Goal: Task Accomplishment & Management: Manage account settings

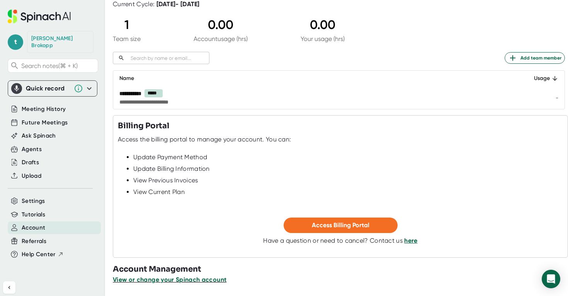
click at [184, 280] on span "View or change your Spinach account" at bounding box center [170, 279] width 114 height 7
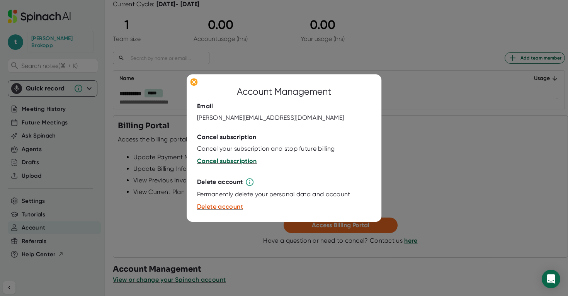
click at [214, 163] on span "Cancel subscription" at bounding box center [227, 160] width 60 height 7
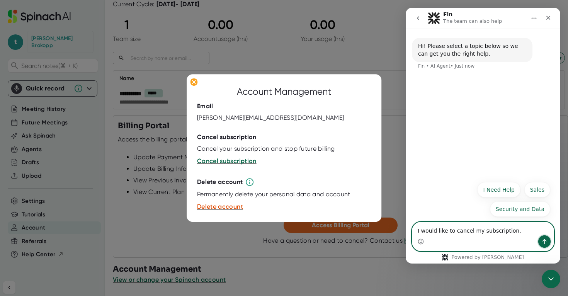
drag, startPoint x: 546, startPoint y: 241, endPoint x: 543, endPoint y: 236, distance: 5.9
click at [546, 241] on icon "Send a message…" at bounding box center [545, 241] width 4 height 5
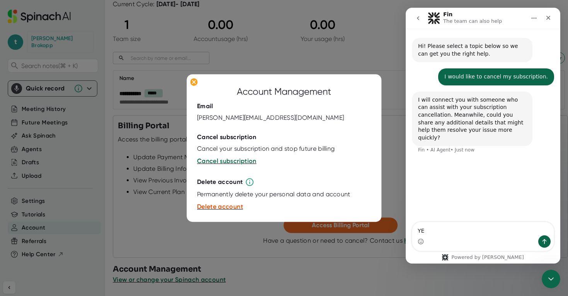
type textarea "Y"
type textarea "no really - just cancel please"
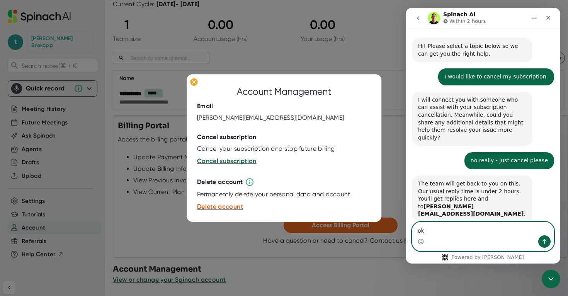
type textarea "ok"
click at [548, 242] on icon "Send a message…" at bounding box center [545, 242] width 6 height 6
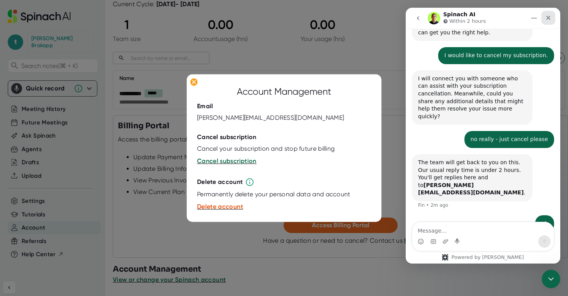
click at [551, 17] on icon "Close" at bounding box center [549, 18] width 6 height 6
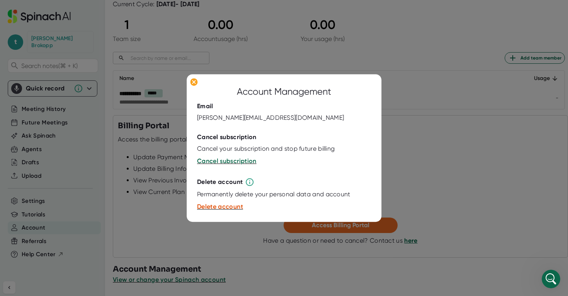
scroll to position [0, 0]
click at [225, 208] on span "Delete account" at bounding box center [220, 206] width 46 height 7
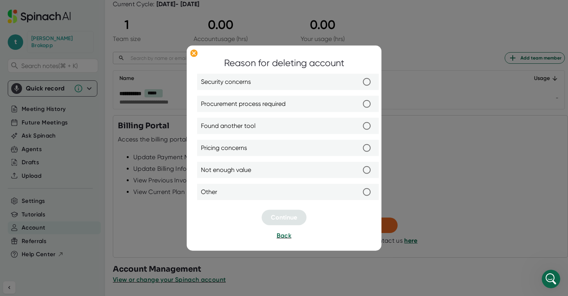
click at [369, 124] on input "Found another tool" at bounding box center [367, 126] width 16 height 16
radio input "true"
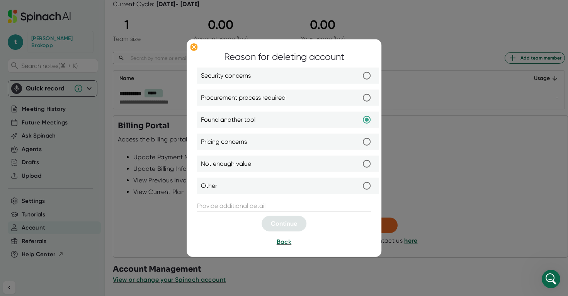
click at [237, 203] on input "text" at bounding box center [284, 206] width 174 height 12
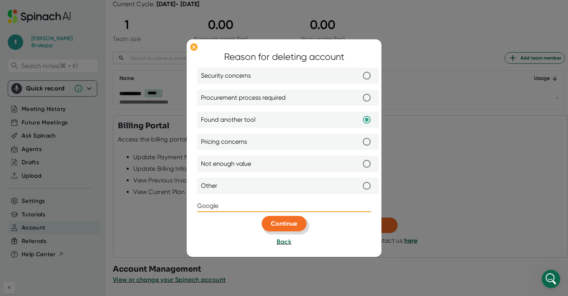
type input "Google"
click at [283, 222] on span "Continue" at bounding box center [284, 223] width 26 height 7
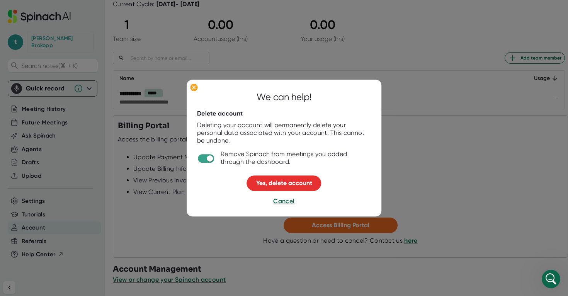
drag, startPoint x: 296, startPoint y: 183, endPoint x: 318, endPoint y: 184, distance: 22.0
click at [296, 183] on span "Yes, delete account" at bounding box center [284, 182] width 56 height 7
